Goal: Browse casually

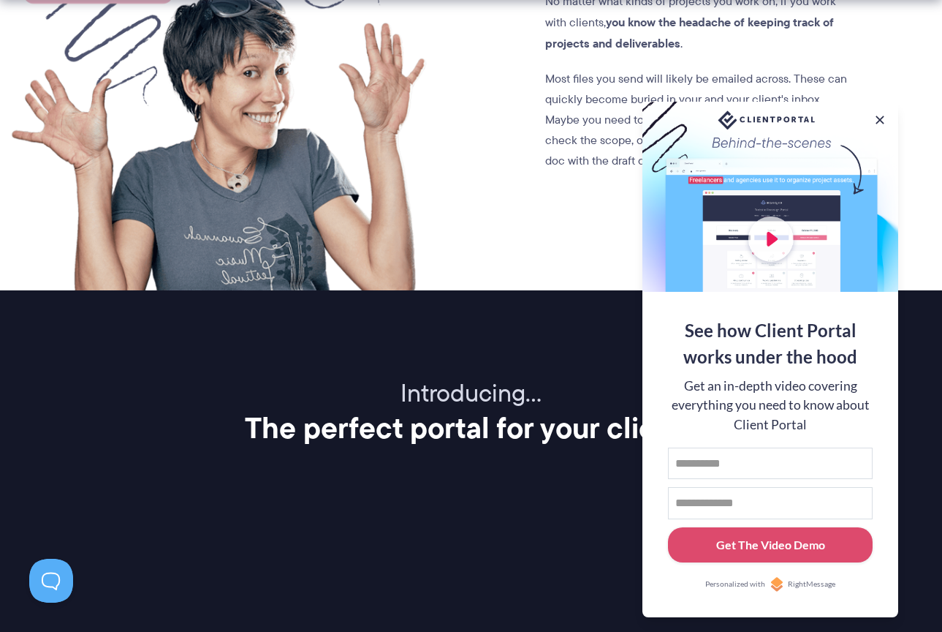
scroll to position [2176, 0]
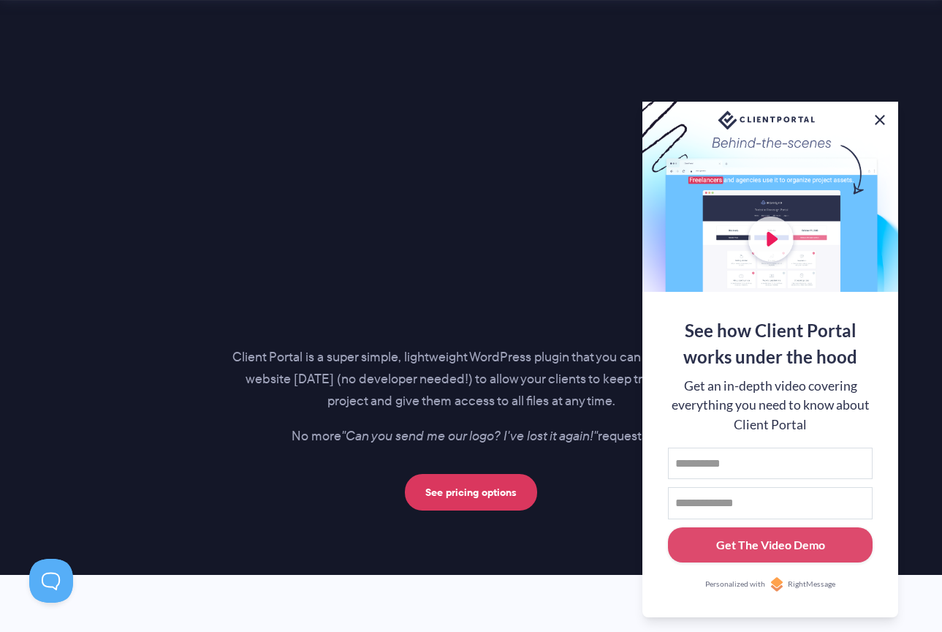
click at [876, 119] on button at bounding box center [880, 120] width 18 height 18
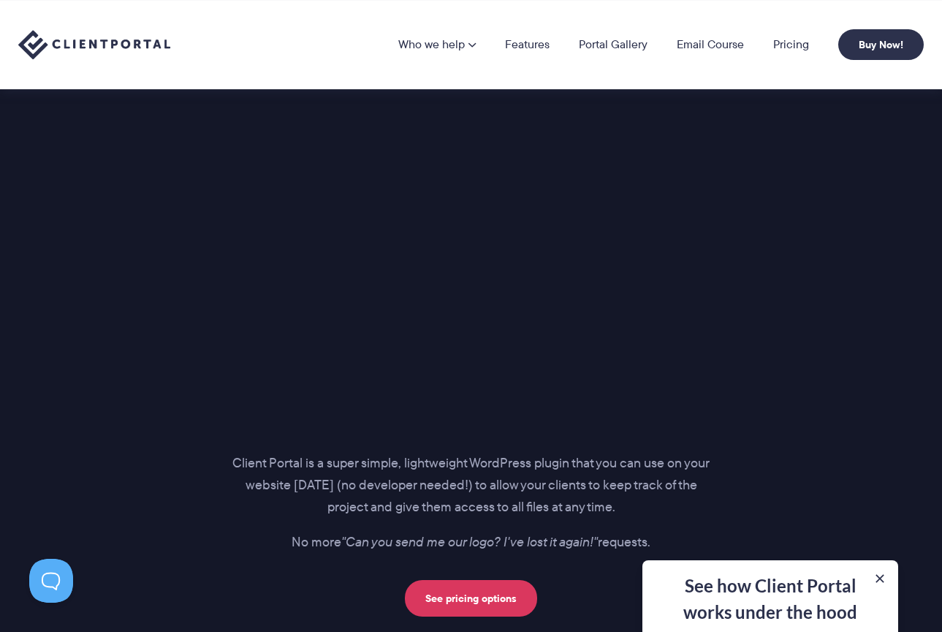
scroll to position [2012, 0]
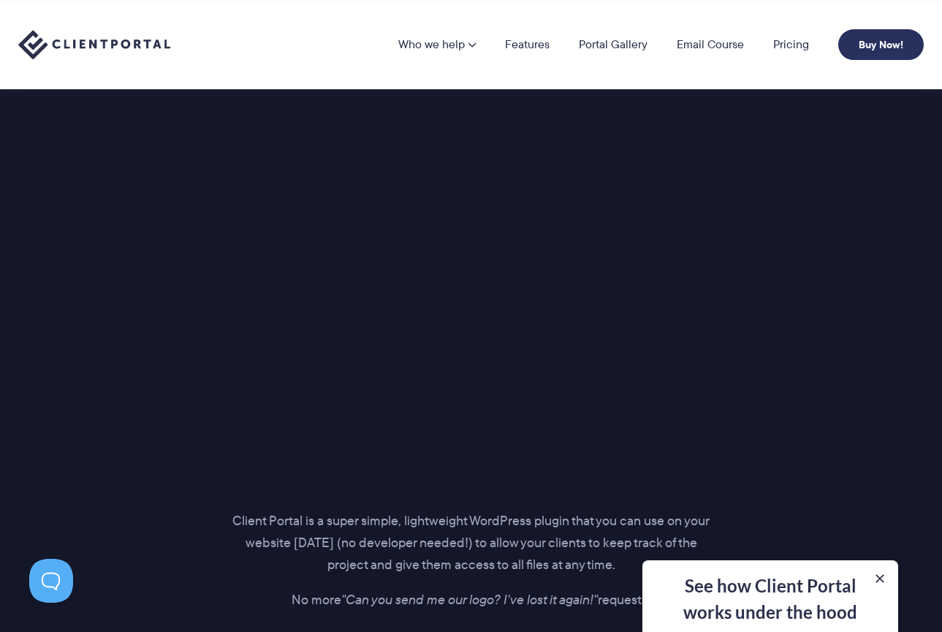
click at [893, 44] on link "Buy Now!" at bounding box center [881, 44] width 86 height 31
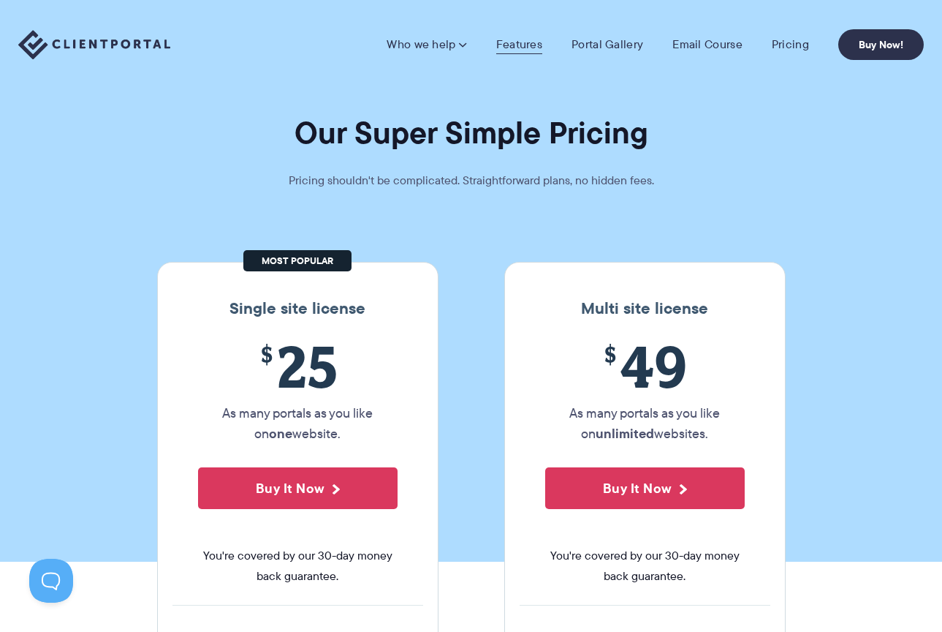
click at [533, 38] on link "Features" at bounding box center [519, 44] width 46 height 15
click at [591, 42] on link "Portal Gallery" at bounding box center [608, 44] width 72 height 15
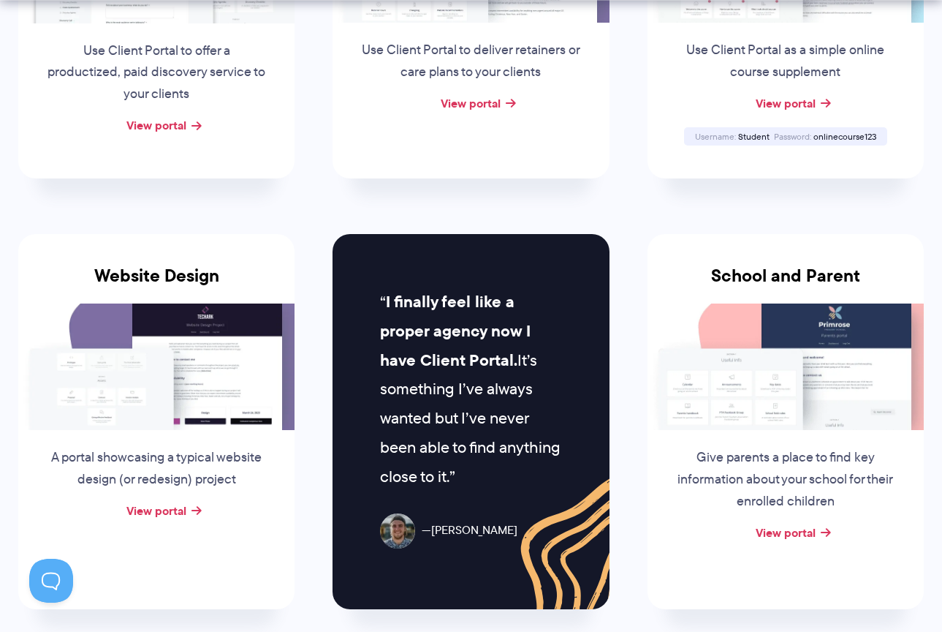
scroll to position [531, 0]
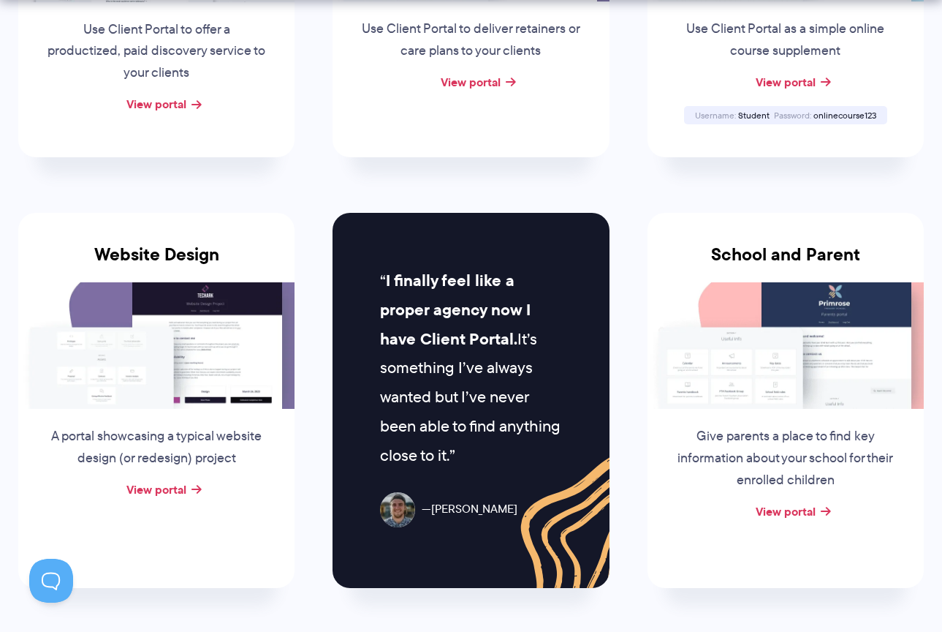
click at [251, 335] on img at bounding box center [156, 345] width 276 height 126
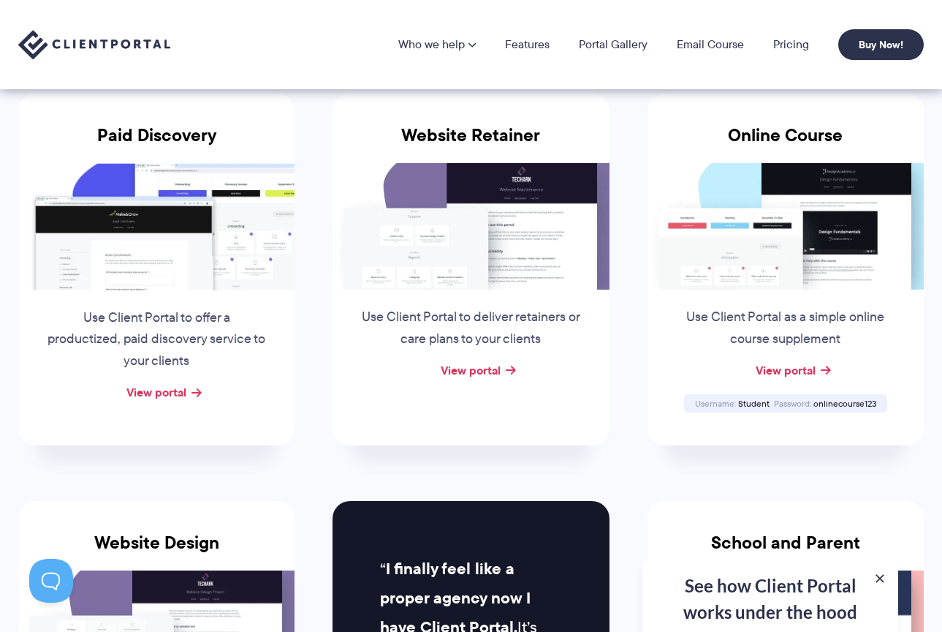
scroll to position [243, 0]
click at [473, 135] on h3 "Website Retainer" at bounding box center [471, 144] width 276 height 38
click at [457, 365] on link "View portal" at bounding box center [471, 370] width 60 height 18
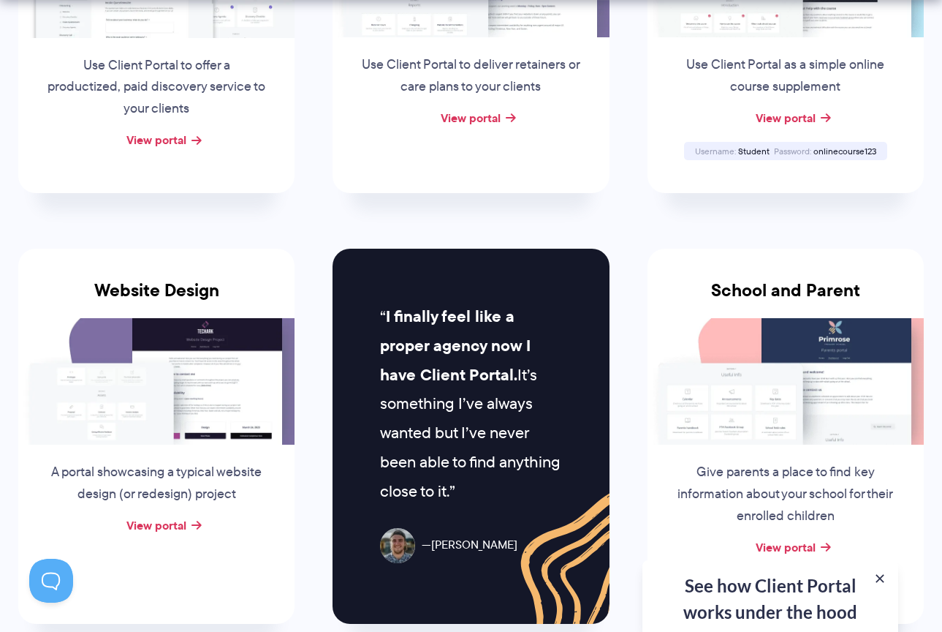
scroll to position [504, 0]
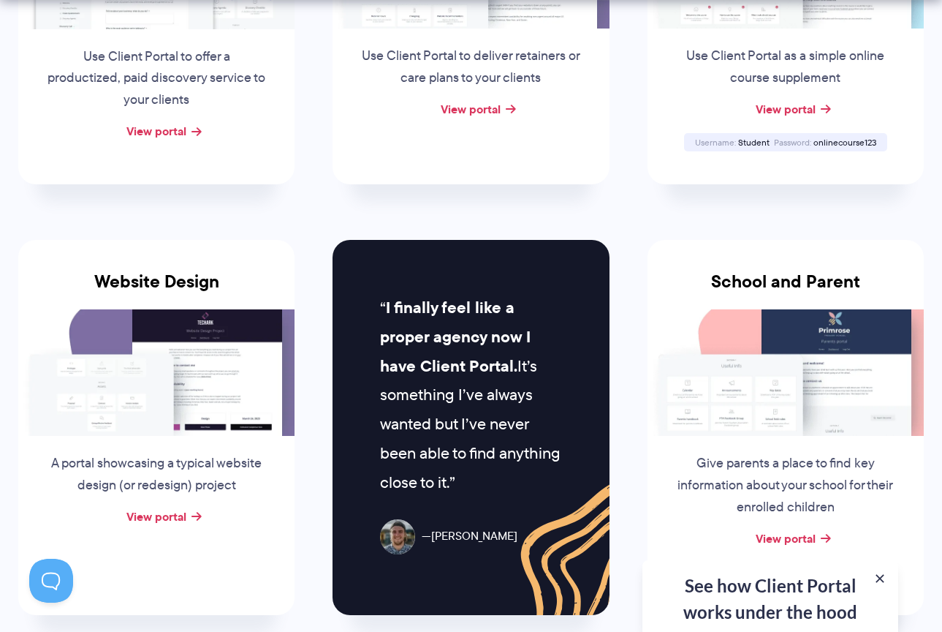
click at [221, 390] on img at bounding box center [156, 372] width 276 height 126
click at [167, 512] on link "View portal" at bounding box center [156, 516] width 60 height 18
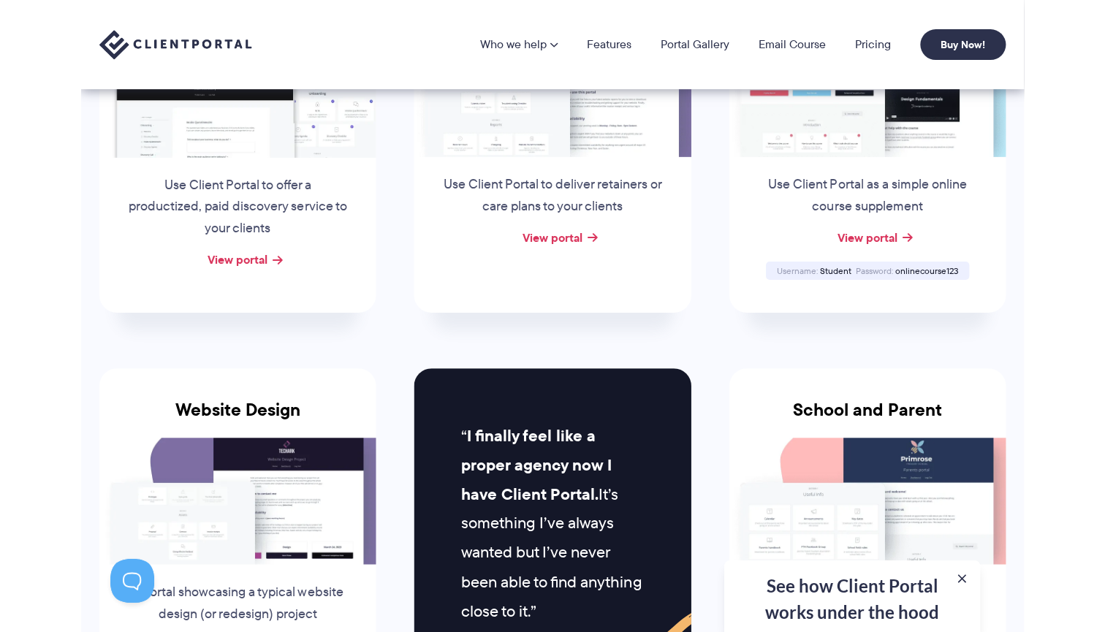
scroll to position [287, 0]
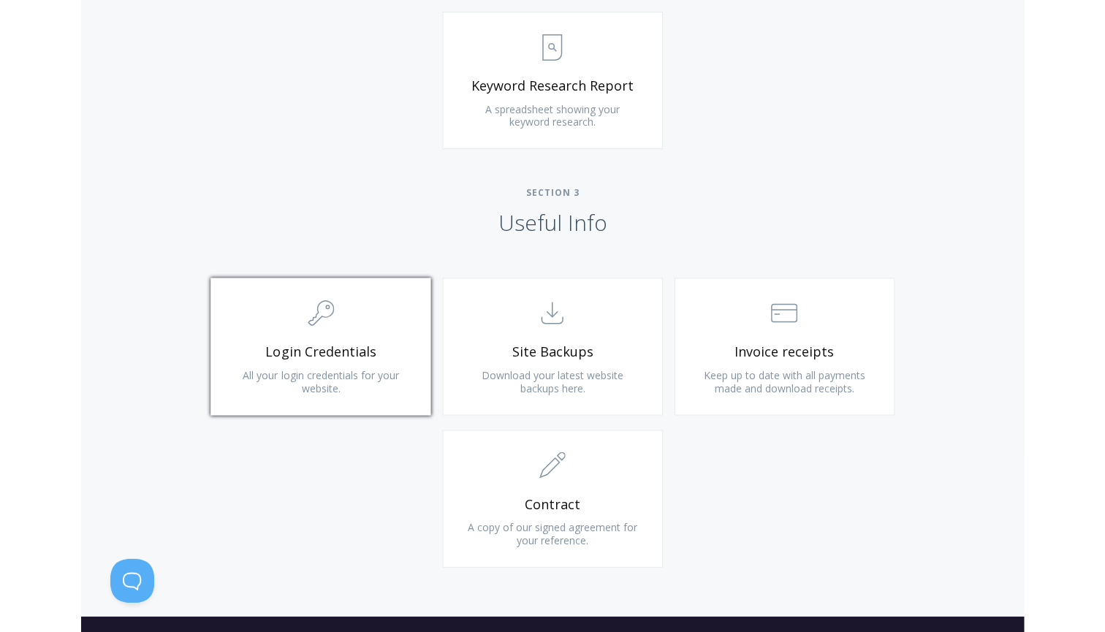
scroll to position [1211, 0]
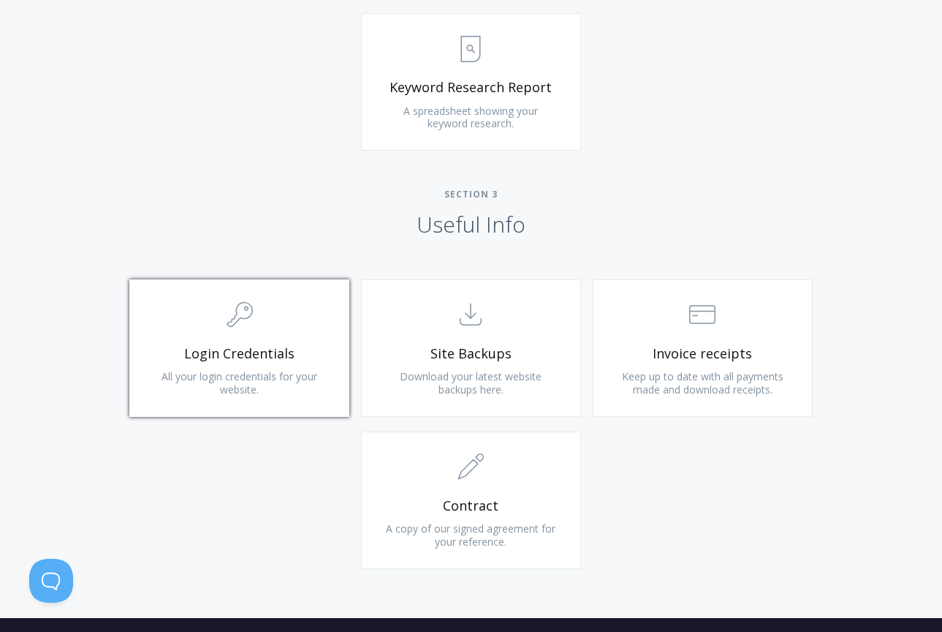
click at [289, 336] on link ".cls-1{fill:none;stroke:#000;stroke-miterlimit:10;stroke-width:2px;} 1. General…" at bounding box center [239, 347] width 220 height 137
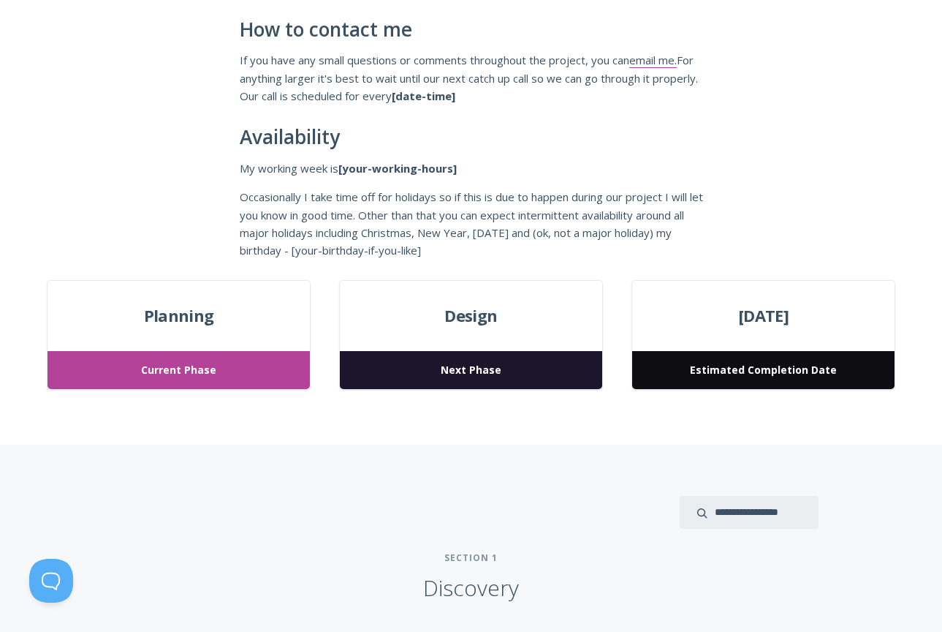
scroll to position [350, 0]
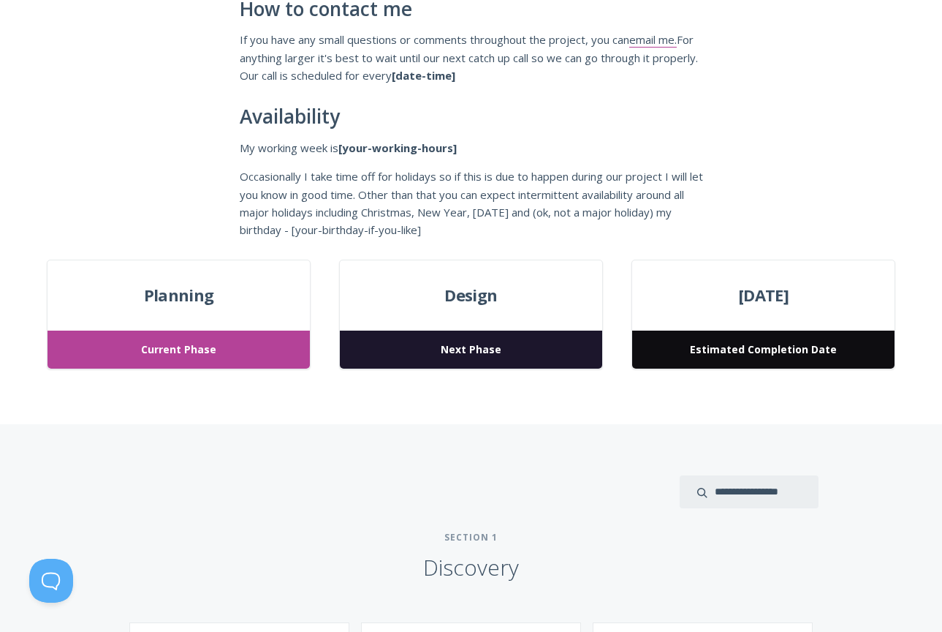
click at [436, 330] on span "Next Phase" at bounding box center [471, 349] width 262 height 39
click at [445, 341] on span "Next Phase" at bounding box center [471, 349] width 262 height 39
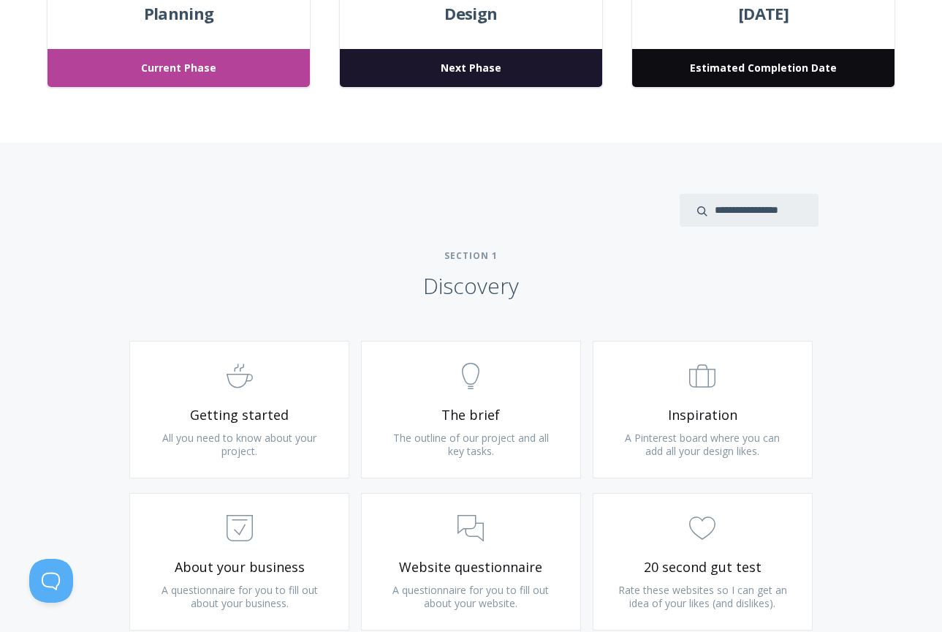
scroll to position [703, 0]
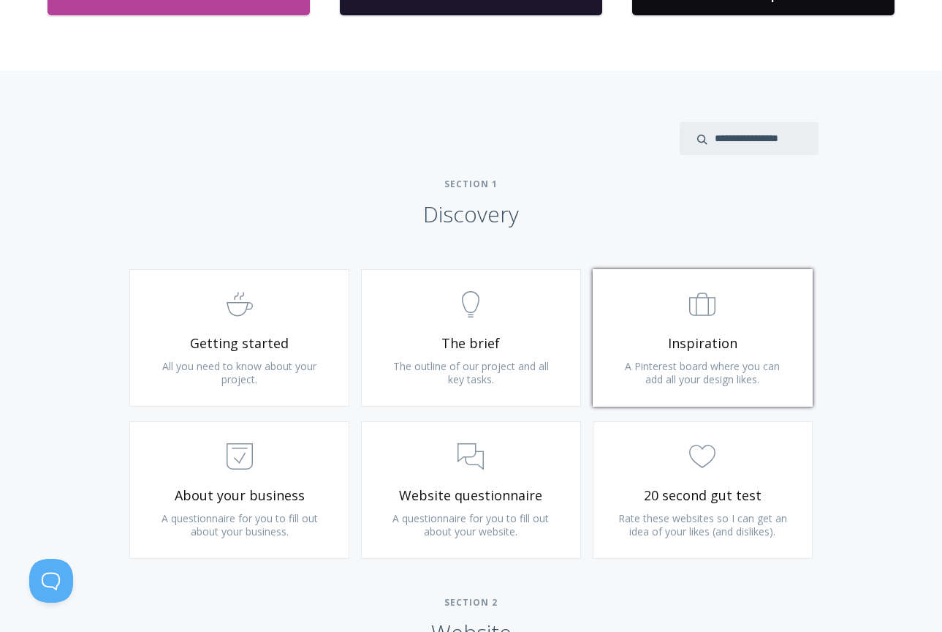
click at [678, 310] on span ".st0{fill:none;stroke:#000000;stroke-width:2;stroke-miterlimit:10;} Untitled-20" at bounding box center [703, 305] width 175 height 45
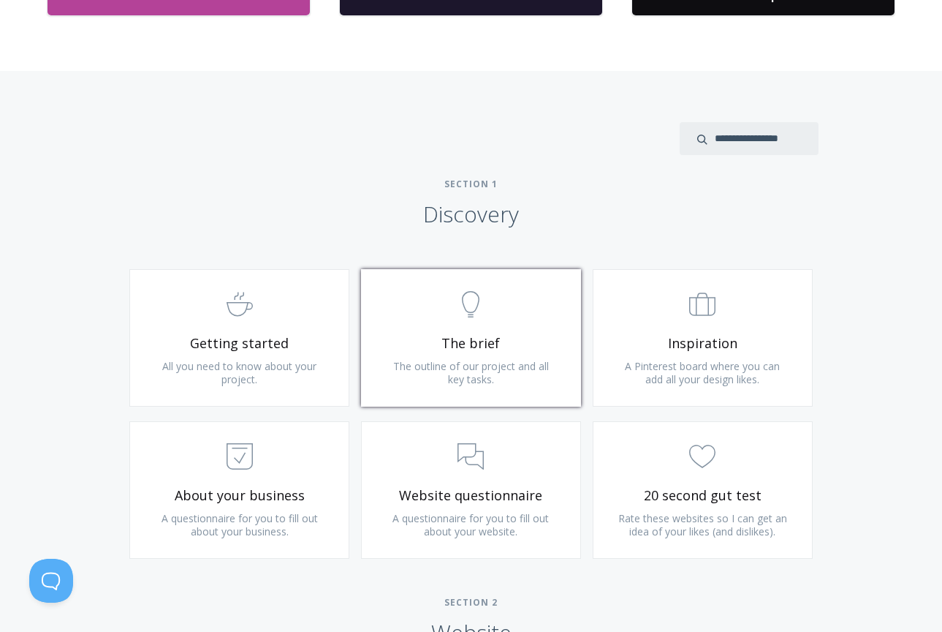
click at [507, 303] on span ".st0{fill:none;stroke:#000000;stroke-width:2;stroke-miterlimit:10;} Untitled-14" at bounding box center [471, 305] width 175 height 45
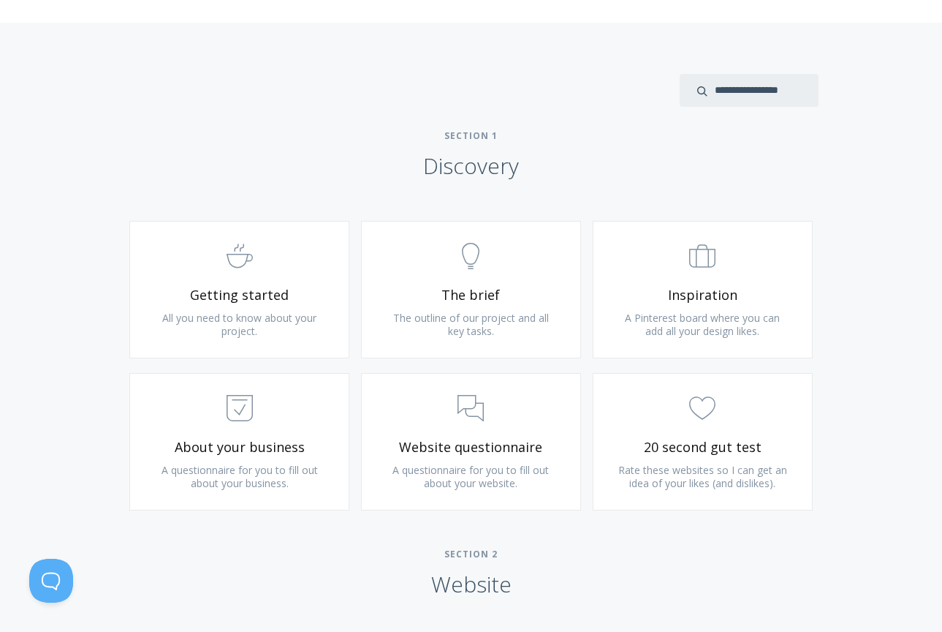
scroll to position [758, 0]
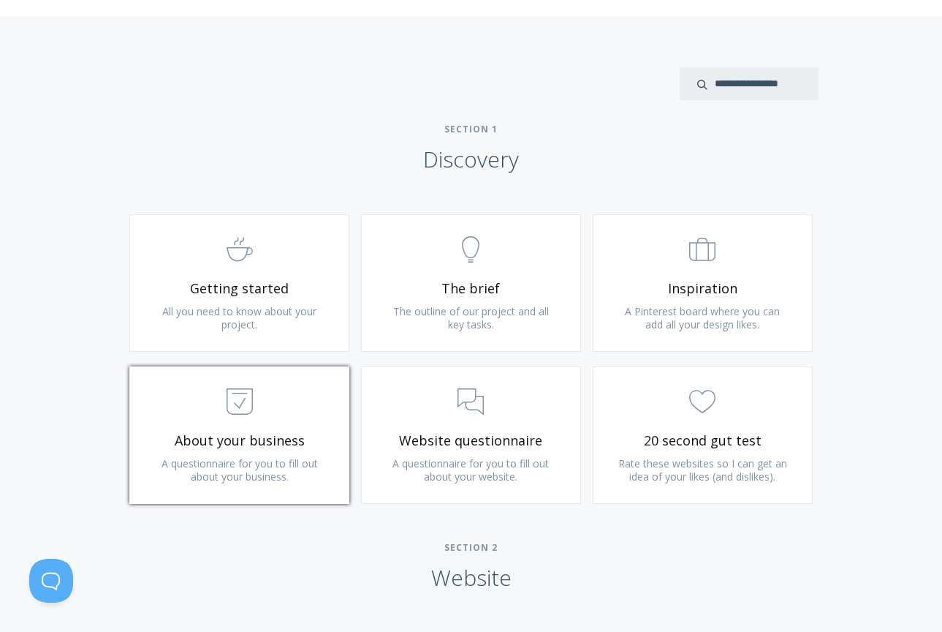
click at [279, 421] on link ".st0{fill:none;stroke:#000000;stroke-width:2;stroke-miterlimit:10;} Untitled-18…" at bounding box center [239, 434] width 220 height 137
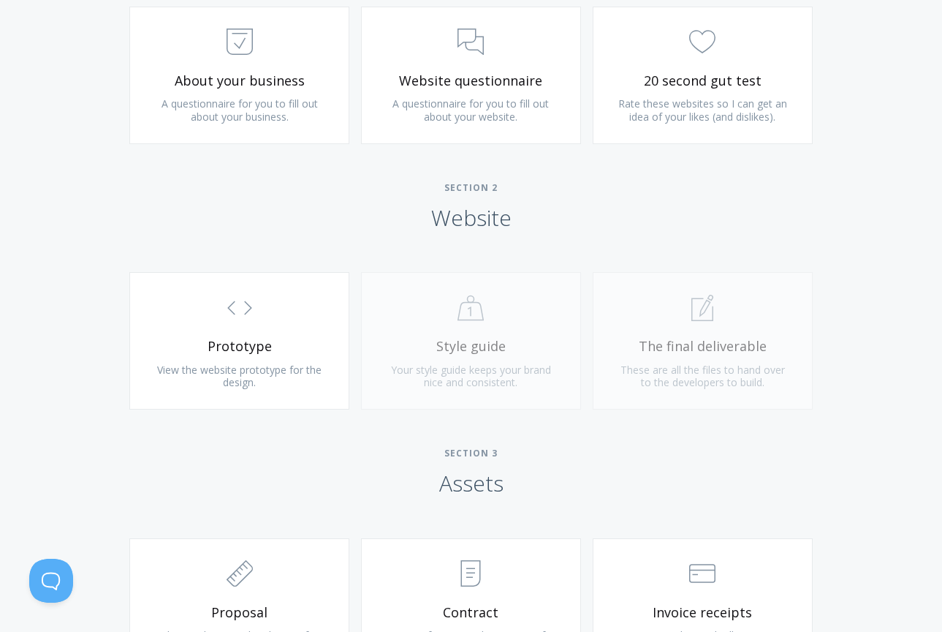
scroll to position [1115, 0]
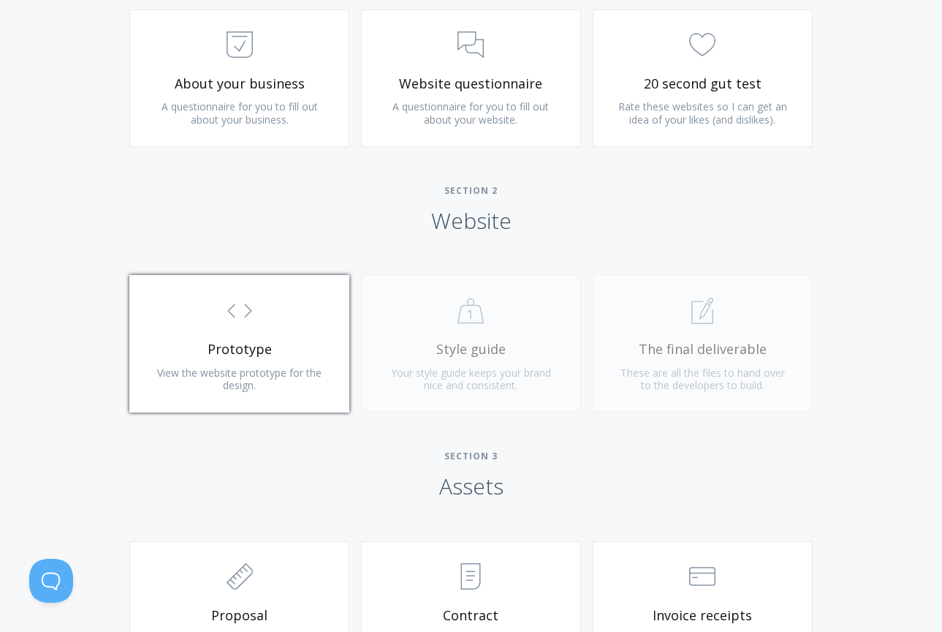
click at [271, 314] on span ".st0{fill:none;stroke:#000000;stroke-width:2;stroke-miterlimit:10;} Untitled-16" at bounding box center [239, 311] width 175 height 45
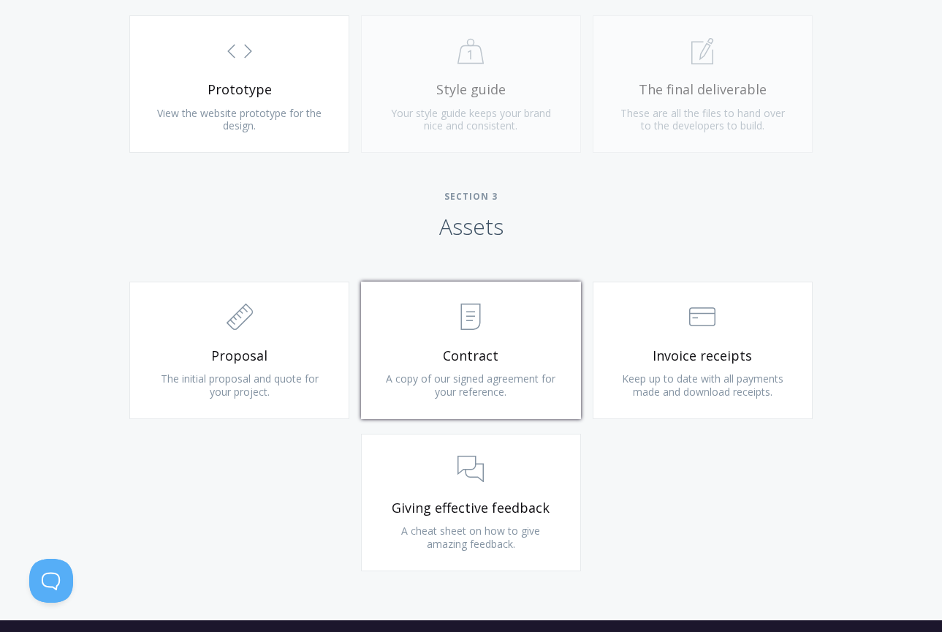
scroll to position [1413, 0]
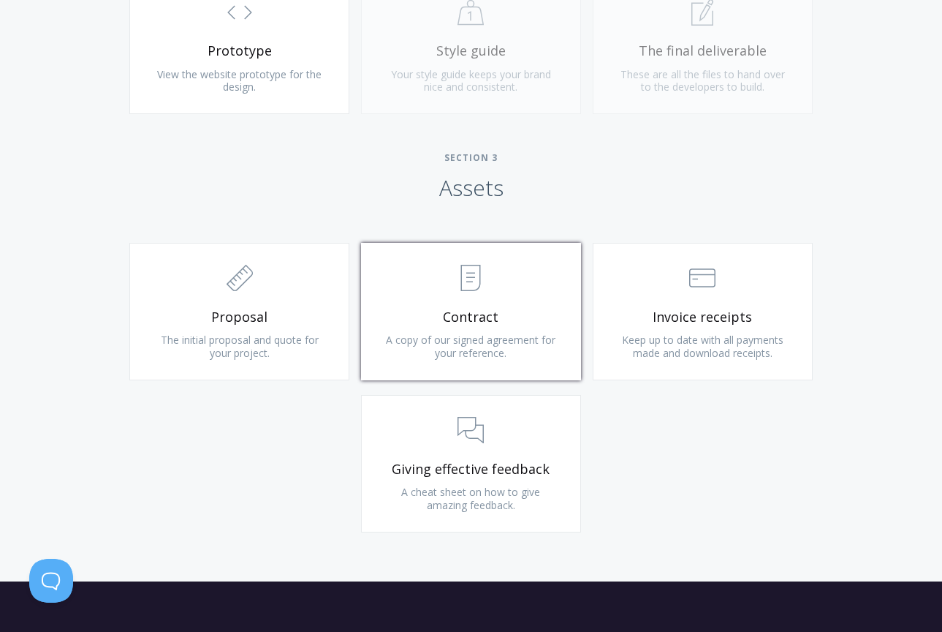
click at [539, 308] on span "Contract" at bounding box center [471, 316] width 175 height 17
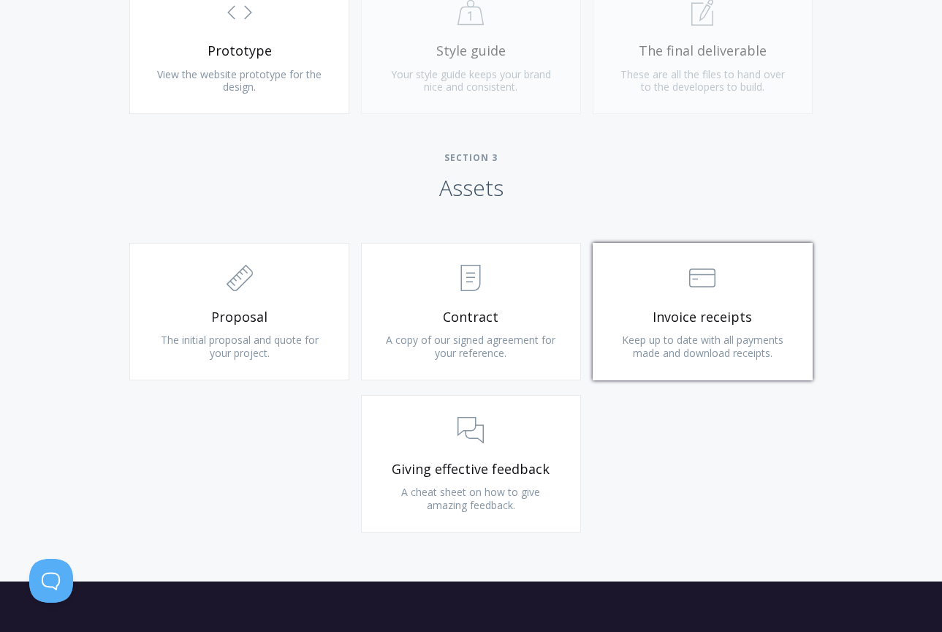
click at [688, 340] on span "Keep up to date with all payments made and download receipts." at bounding box center [703, 346] width 162 height 27
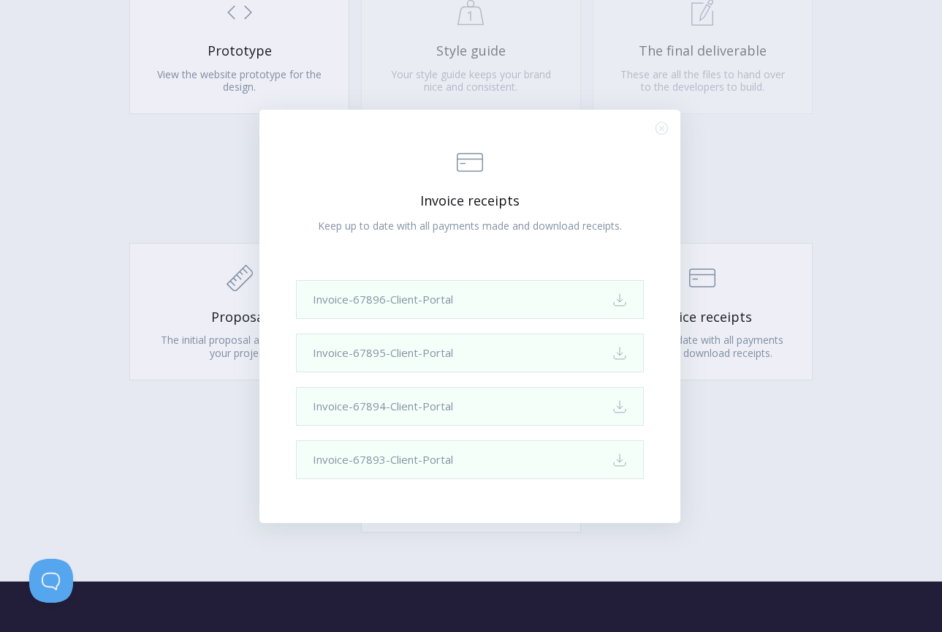
click at [776, 235] on div ".st0{fill:none;stroke:#000000;stroke-width:2;stroke-miterlimit:10;} Financial I…" at bounding box center [471, 316] width 942 height 632
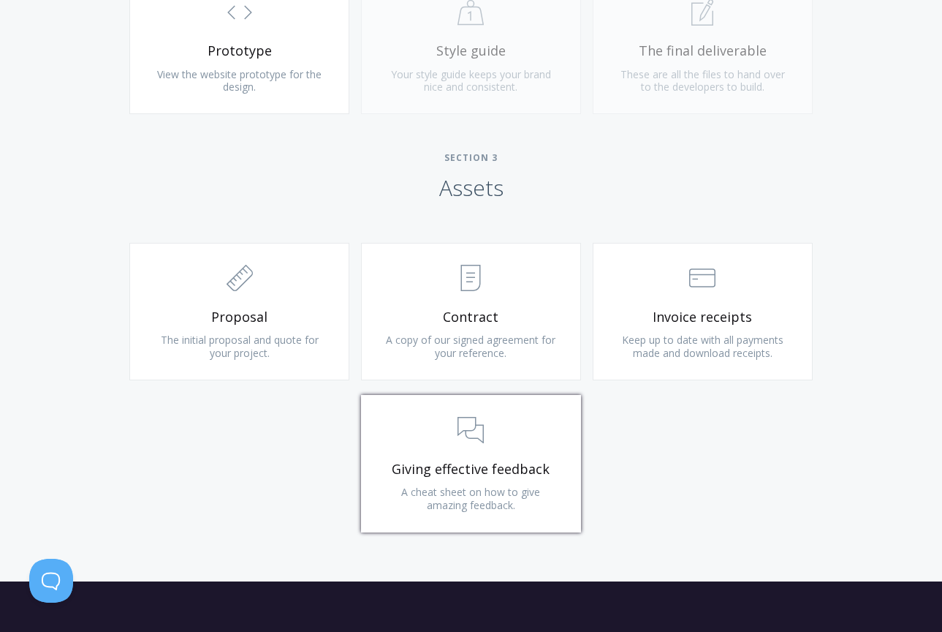
click at [529, 409] on span ".st0{fill:none;stroke:#000000;stroke-width:2;stroke-miterlimit:10;} 3. Communic…" at bounding box center [471, 431] width 175 height 45
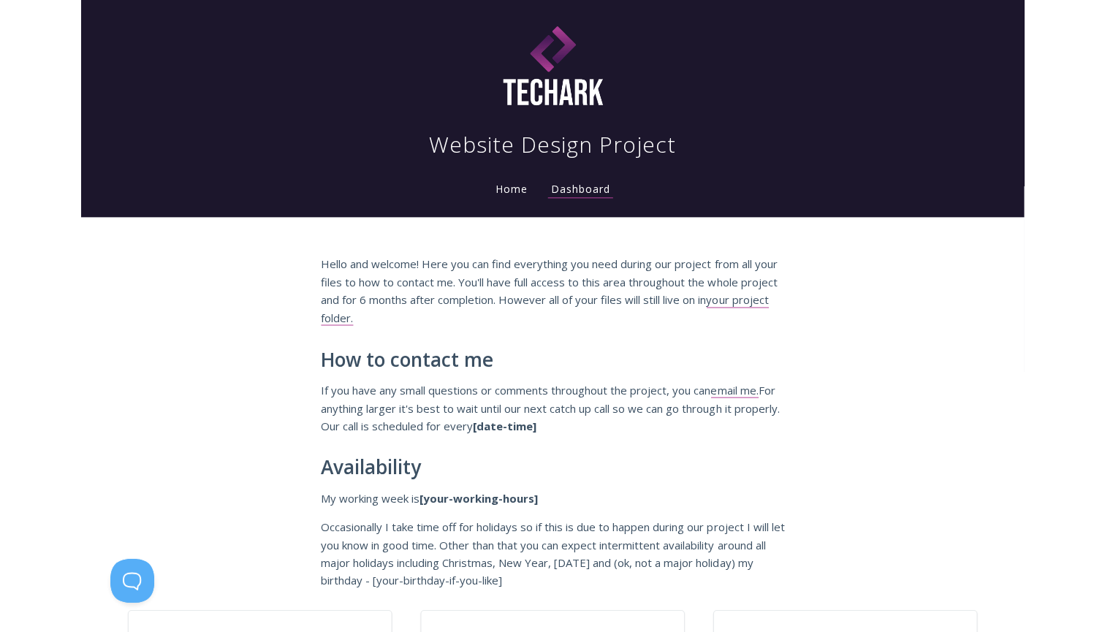
scroll to position [0, 0]
